Goal: Check status: Check status

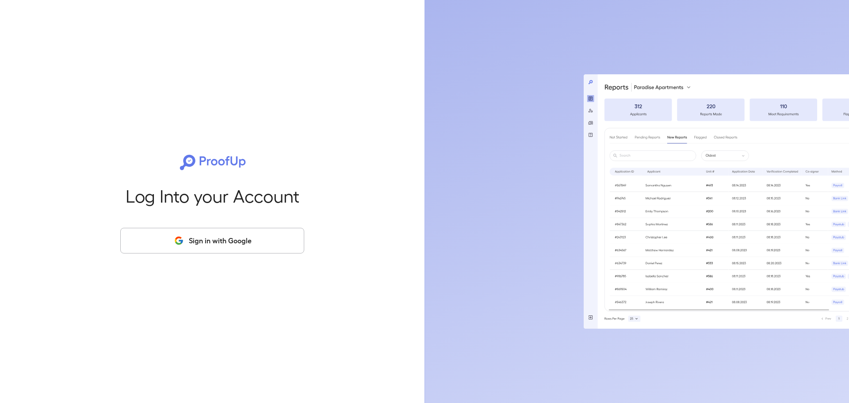
click at [188, 240] on button "Sign in with Google" at bounding box center [212, 241] width 184 height 26
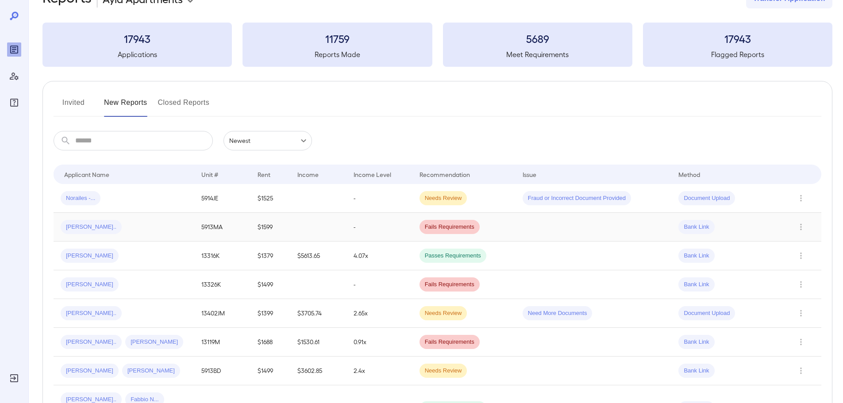
scroll to position [44, 0]
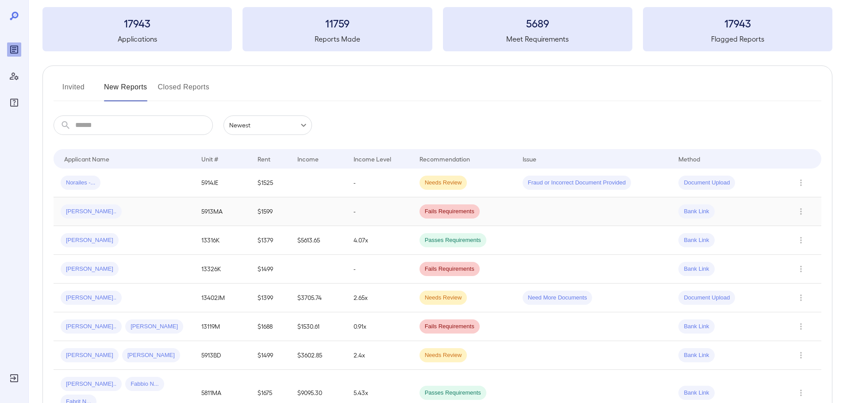
click at [110, 215] on div "[PERSON_NAME].." at bounding box center [124, 211] width 127 height 14
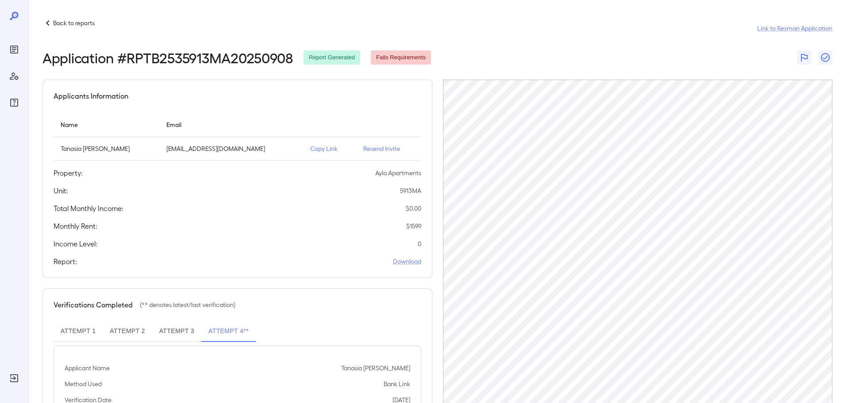
click at [53, 23] on icon at bounding box center [47, 23] width 11 height 11
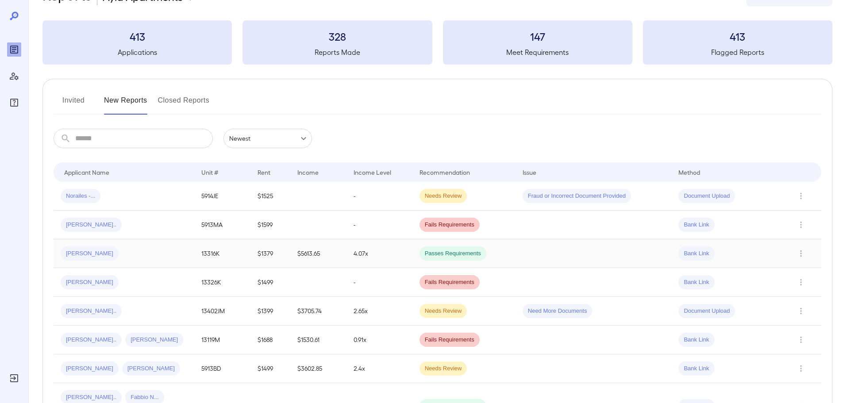
scroll to position [44, 0]
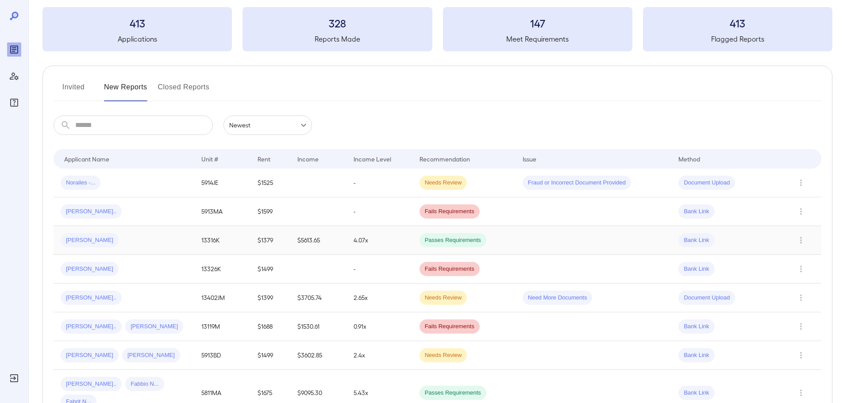
click at [88, 238] on span "[PERSON_NAME]" at bounding box center [90, 240] width 58 height 8
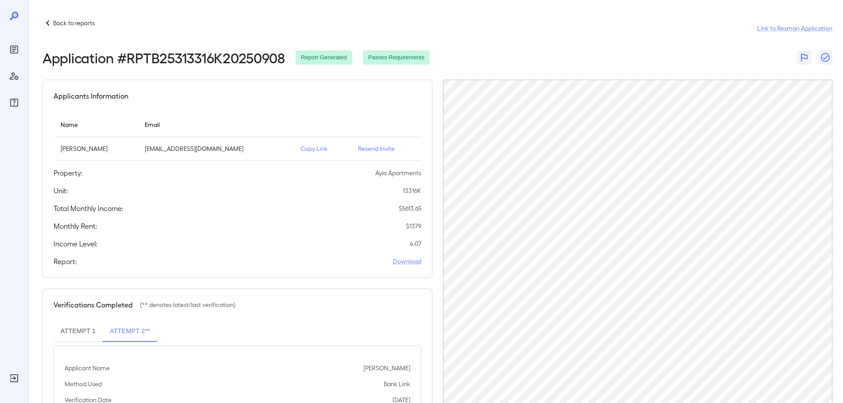
click at [435, 20] on div "Back to reports Link to Resman Application" at bounding box center [437, 28] width 790 height 21
